Goal: Transaction & Acquisition: Purchase product/service

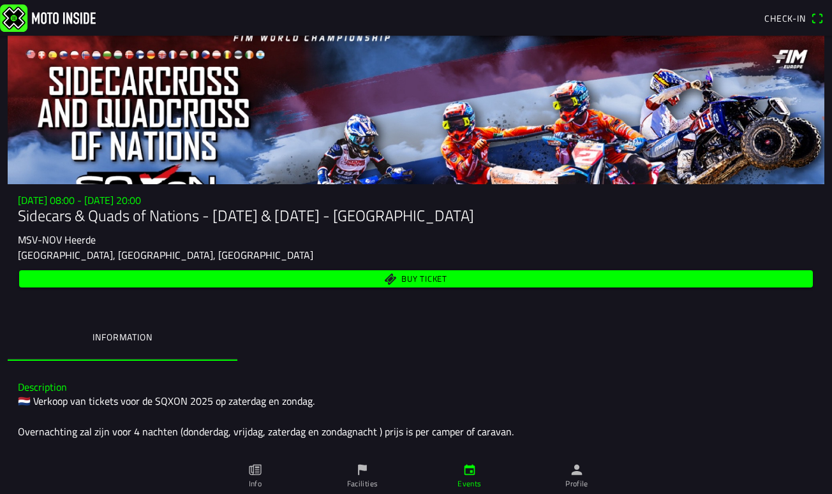
click at [446, 276] on span "Buy ticket" at bounding box center [424, 280] width 46 height 8
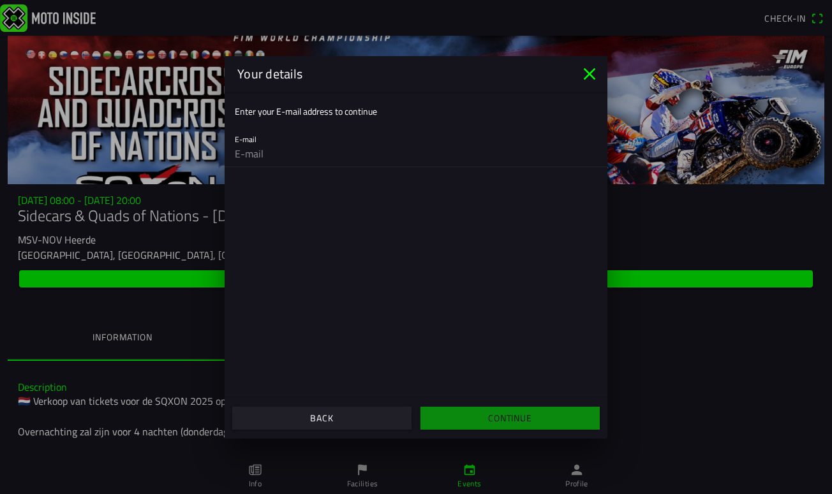
click at [590, 74] on icon "close" at bounding box center [590, 74] width 12 height 12
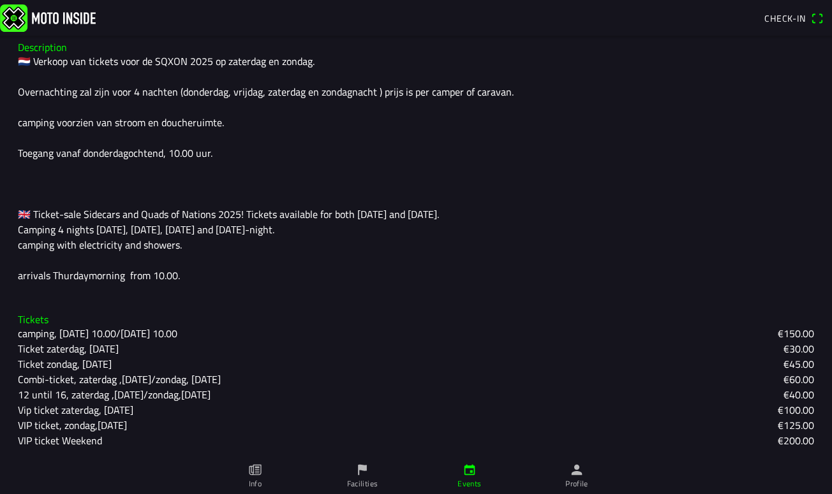
scroll to position [339, 0]
click at [362, 468] on icon "flag" at bounding box center [362, 470] width 9 height 11
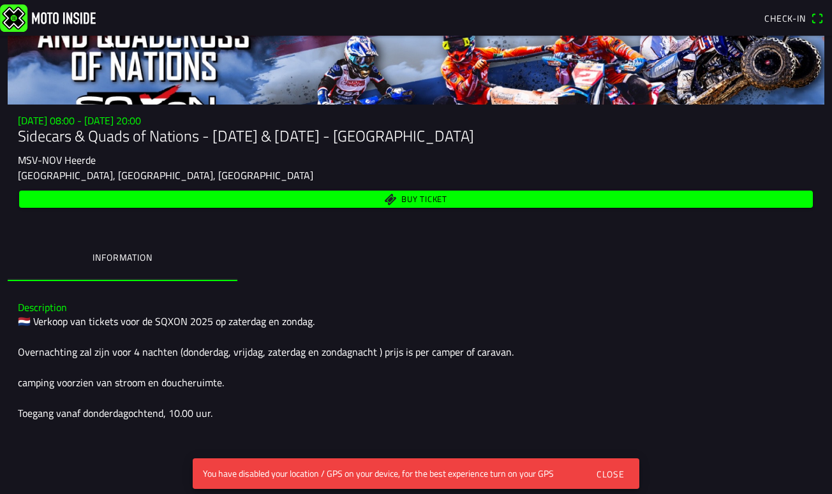
scroll to position [110, 0]
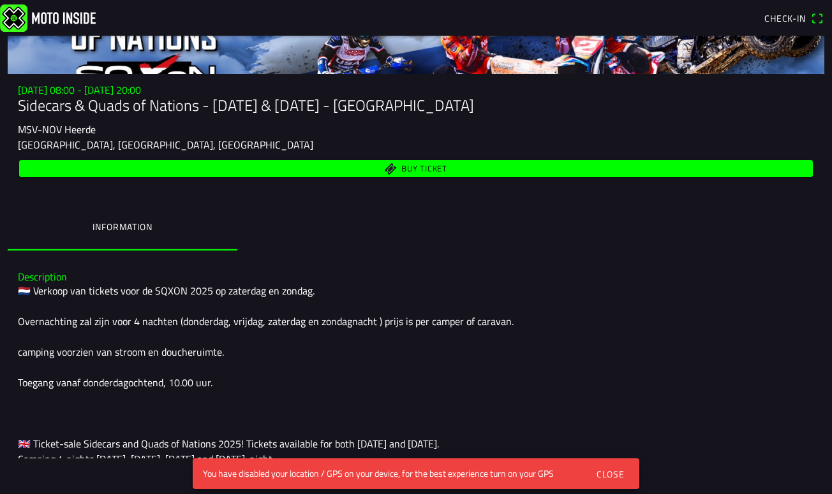
click at [613, 475] on div "Close" at bounding box center [610, 474] width 28 height 13
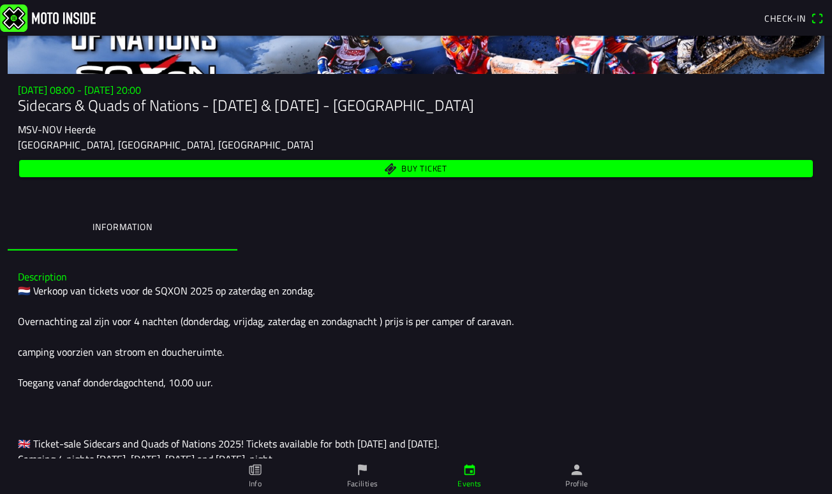
click at [580, 477] on link "Profile" at bounding box center [576, 477] width 107 height 36
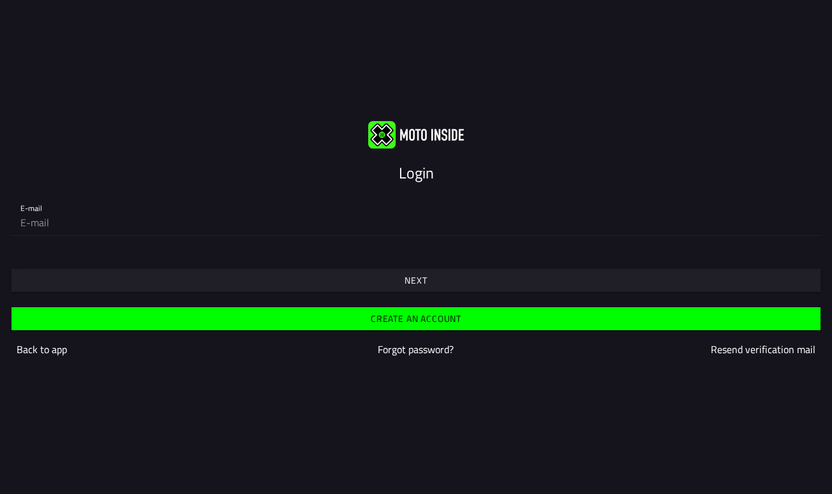
click at [0, 0] on slot "Back to app" at bounding box center [0, 0] width 0 height 0
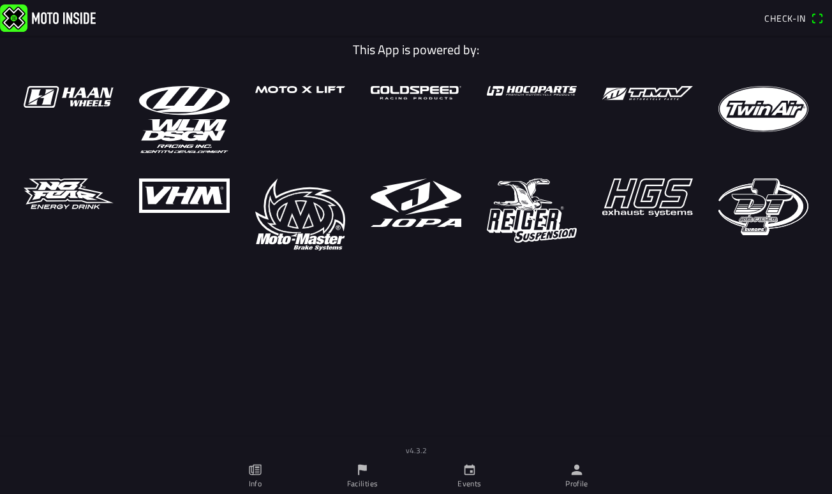
click at [256, 478] on link "Info" at bounding box center [255, 477] width 107 height 36
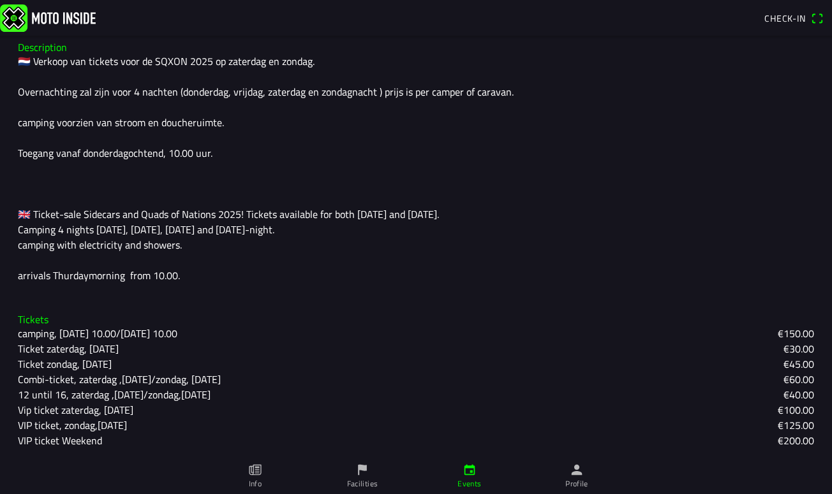
scroll to position [339, 0]
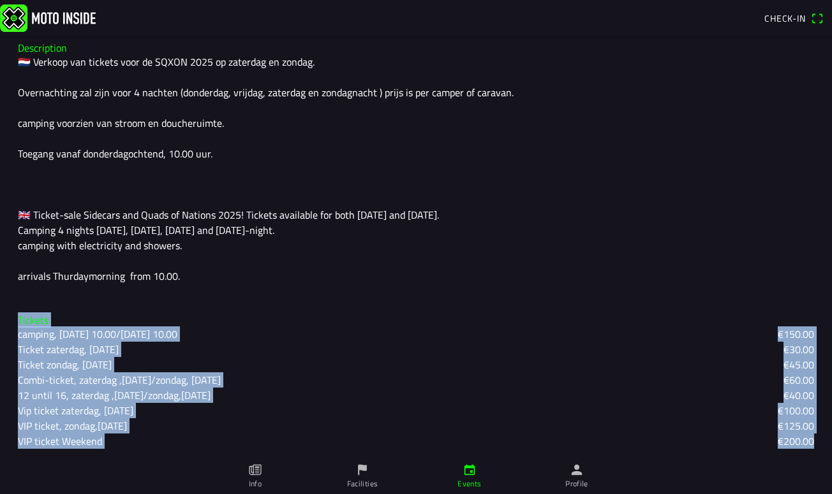
drag, startPoint x: 20, startPoint y: 318, endPoint x: 820, endPoint y: 443, distance: 809.6
click at [820, 443] on div "Tickets camping, [DATE] 10.00/[DATE] 10.00 €150.00 Ticket zaterdag, [DATE] €30.…" at bounding box center [416, 381] width 816 height 155
copy div "Tickets camping, [DATE] 10.00/[DATE] 10.00 €150.00 Ticket zaterdag, [DATE] €30.…"
click at [825, 0] on ion-backdrop at bounding box center [416, 247] width 832 height 494
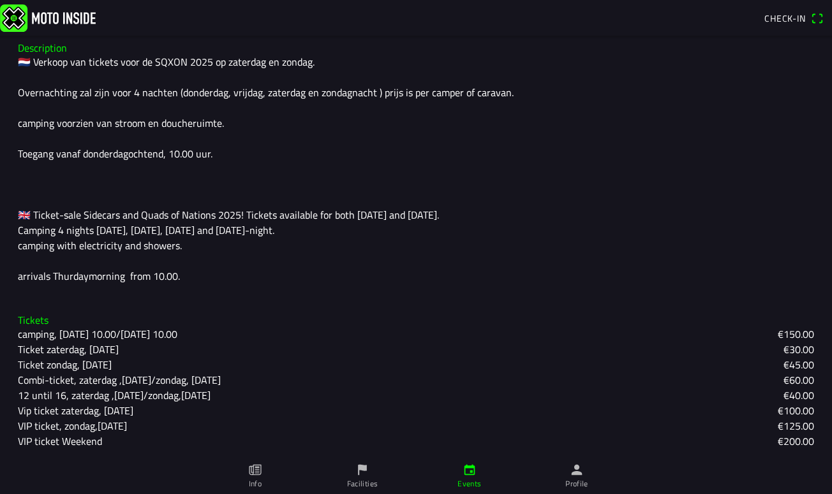
click at [413, 190] on div "🇳🇱 Verkoop van tickets voor de SQXON 2025 op zaterdag en zondag. Overnachting z…" at bounding box center [416, 169] width 796 height 230
